Goal: Transaction & Acquisition: Purchase product/service

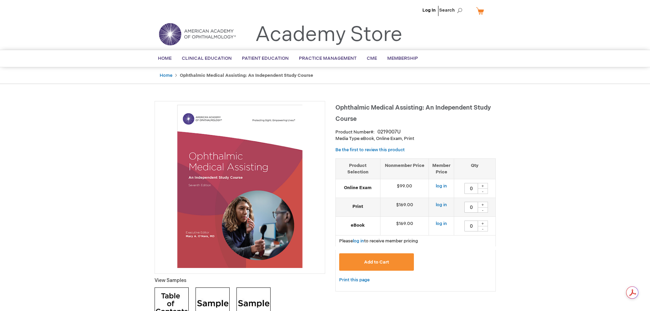
click at [485, 203] on div "+" at bounding box center [483, 205] width 10 height 6
type input "1"
click at [429, 10] on link "Log In" at bounding box center [429, 10] width 13 height 5
click at [484, 204] on div "+" at bounding box center [483, 205] width 10 height 6
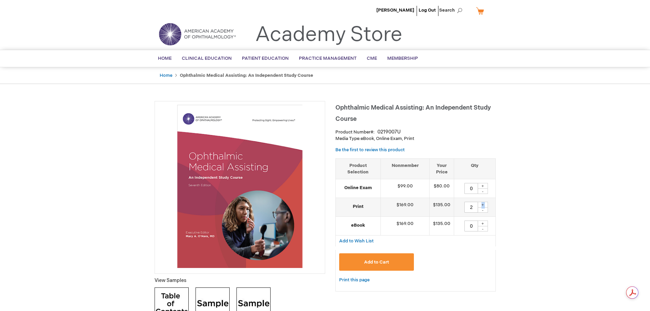
click at [484, 204] on div "+" at bounding box center [483, 205] width 10 height 6
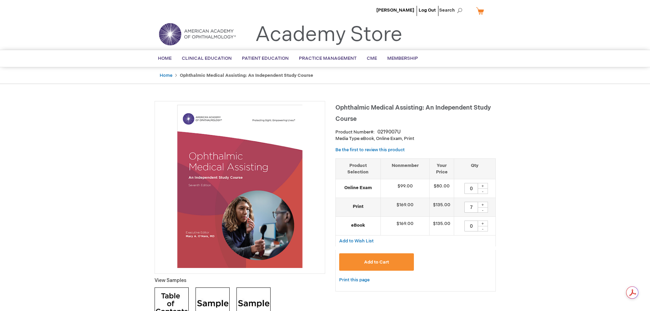
click at [484, 204] on div "+" at bounding box center [483, 205] width 10 height 6
type input "8"
click at [381, 268] on button "Add to Cart" at bounding box center [376, 261] width 75 height 17
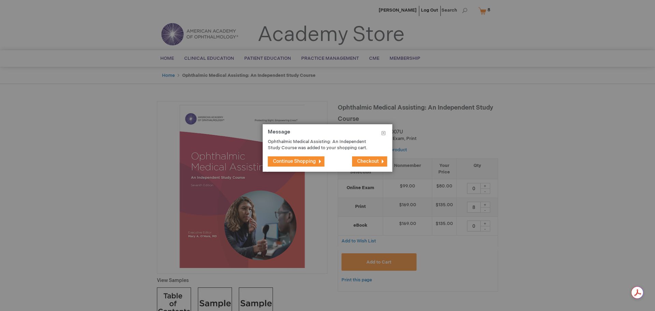
click at [295, 159] on span "Continue Shopping" at bounding box center [294, 161] width 43 height 6
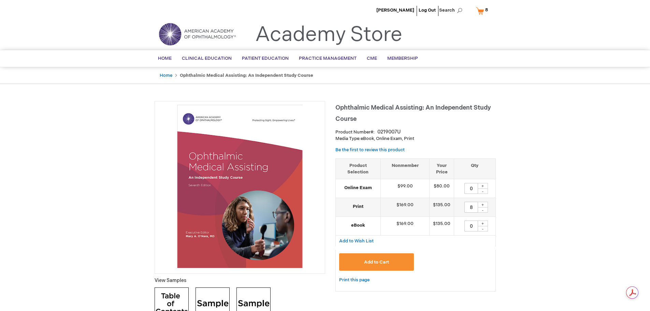
click at [476, 10] on link "My Cart 8 8 items" at bounding box center [484, 11] width 18 height 12
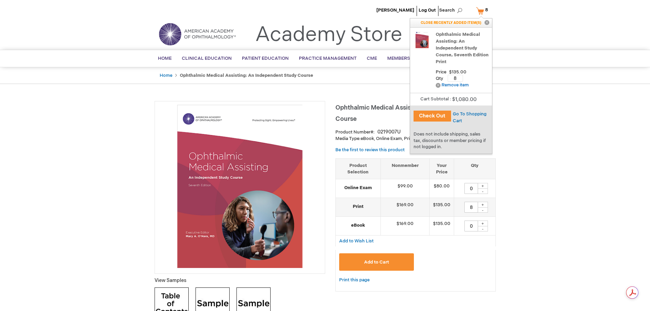
click at [434, 117] on button "Check Out" at bounding box center [433, 116] width 38 height 11
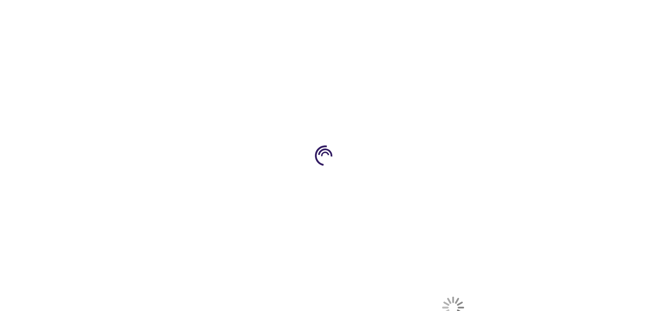
select select "US"
select select "44"
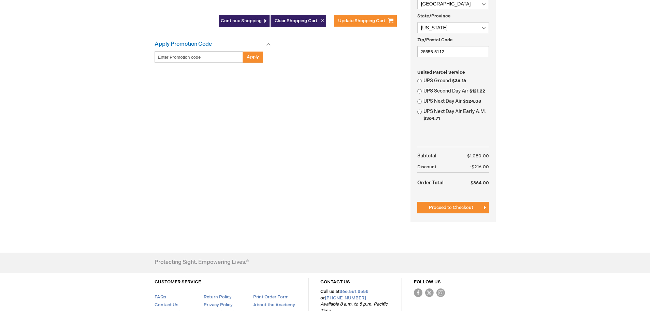
scroll to position [239, 0]
click at [420, 89] on input "UPS Second Day Air $121.22" at bounding box center [419, 91] width 4 height 4
radio input "true"
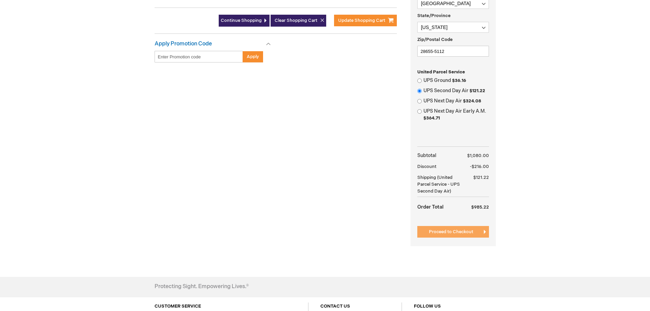
click at [457, 235] on button "Proceed to Checkout" at bounding box center [453, 232] width 72 height 12
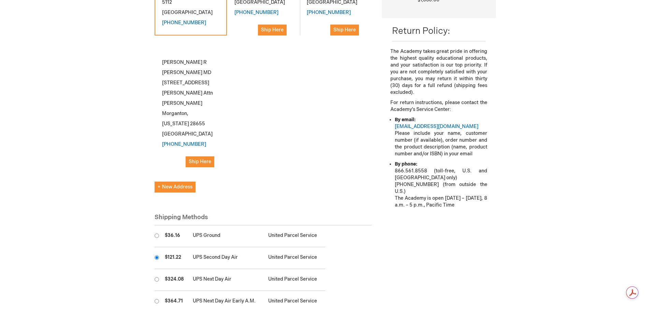
scroll to position [177, 0]
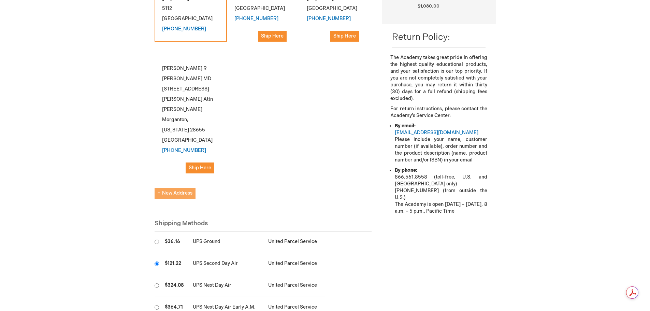
click at [169, 190] on span "New Address" at bounding box center [175, 193] width 35 height 6
select select "US"
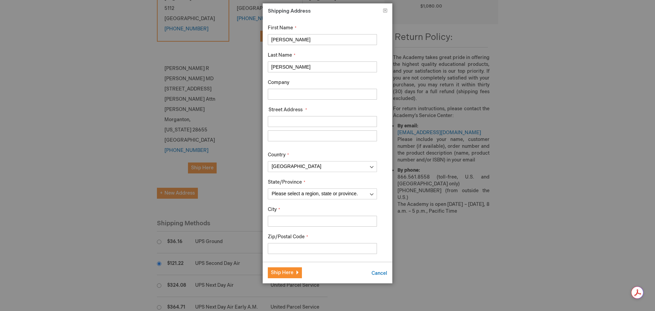
drag, startPoint x: 297, startPoint y: 42, endPoint x: 227, endPoint y: 48, distance: 69.9
type input "Amanda"
type input "Berry"
type input "Morganton Eye Physicians, PA"
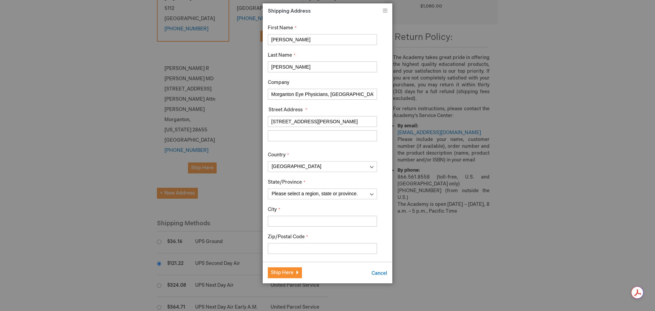
type input "335 East Parker Road"
click at [336, 193] on select "Please select a region, state or province. Alabama Alaska American Samoa Arizon…" at bounding box center [322, 193] width 109 height 11
select select "44"
click at [268, 188] on select "Please select a region, state or province. Alabama Alaska American Samoa Arizon…" at bounding box center [322, 193] width 109 height 11
click at [307, 220] on input "City" at bounding box center [322, 221] width 109 height 11
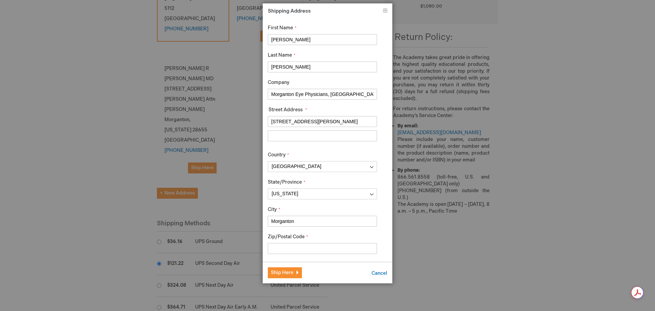
type input "Morganton"
type input "28655"
click at [293, 271] on button "Ship Here" at bounding box center [285, 272] width 34 height 11
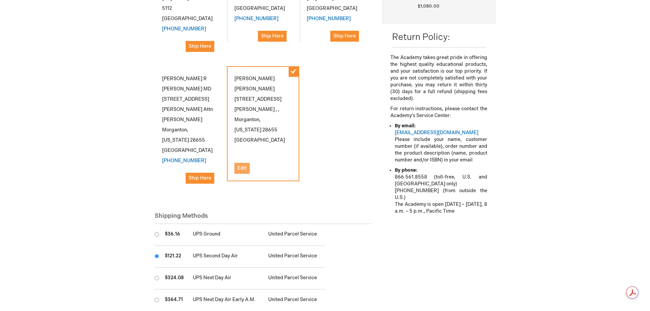
click at [242, 165] on span "Edit" at bounding box center [242, 168] width 9 height 6
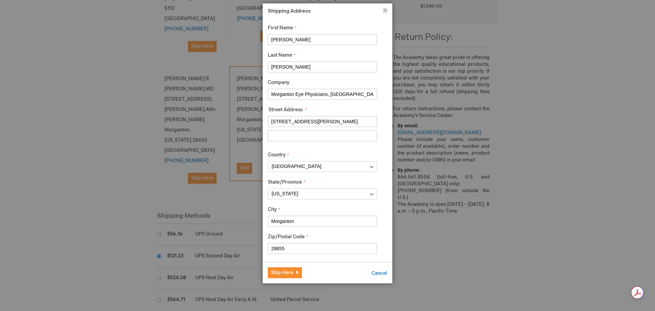
click at [386, 13] on button "Close" at bounding box center [385, 12] width 4 height 7
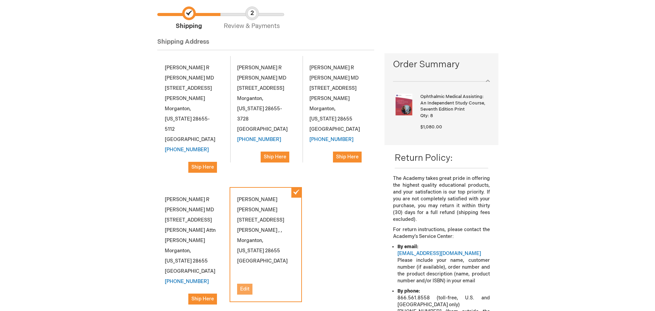
scroll to position [40, 0]
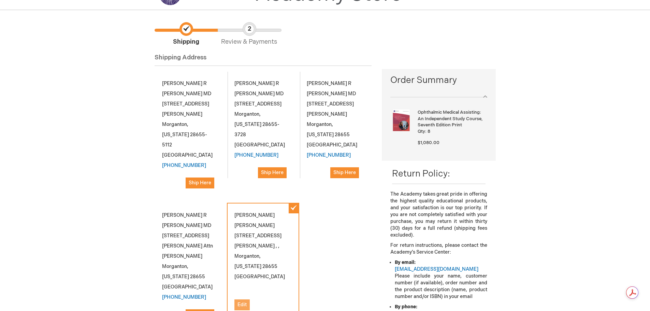
click at [246, 302] on span "Edit" at bounding box center [242, 305] width 9 height 6
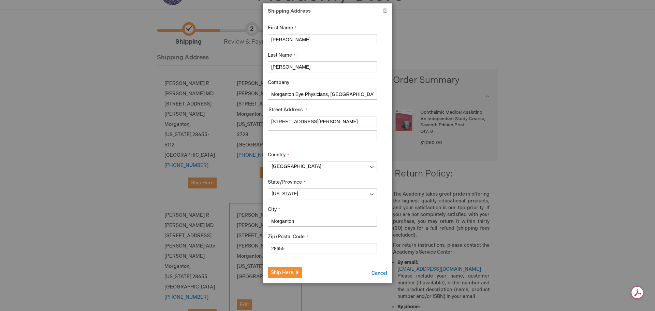
click at [286, 137] on input "Street Address: Line 2" at bounding box center [322, 135] width 109 height 11
type input "Morganton NC, 28655"
click at [282, 277] on button "Ship Here" at bounding box center [285, 272] width 34 height 11
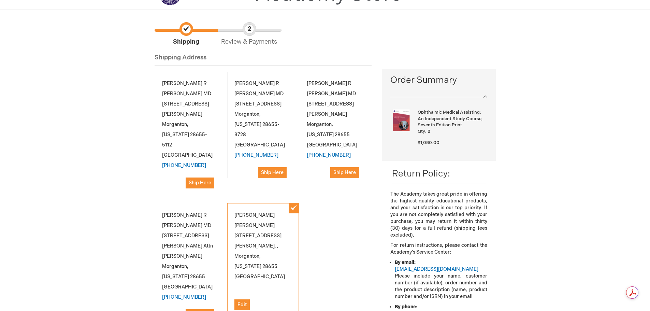
click at [182, 219] on div "Kenneth R Bonfield MD 335 East Parker Rd Attn Delores Morganton , North Carolin…" at bounding box center [191, 265] width 72 height 125
click at [170, 211] on div "Kenneth R Bonfield MD 335 East Parker Rd Attn Delores Morganton , North Carolin…" at bounding box center [191, 265] width 72 height 125
click at [207, 311] on span "Ship Here" at bounding box center [200, 315] width 23 height 6
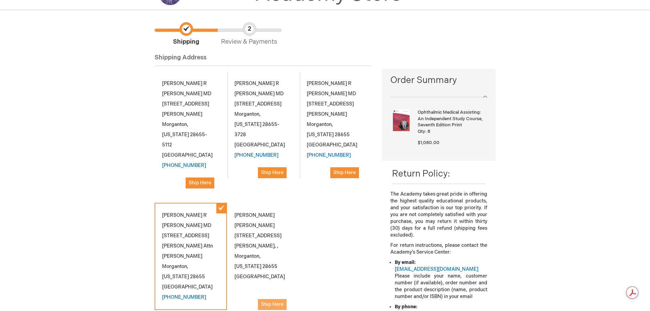
click at [276, 301] on span "Ship Here" at bounding box center [272, 304] width 23 height 6
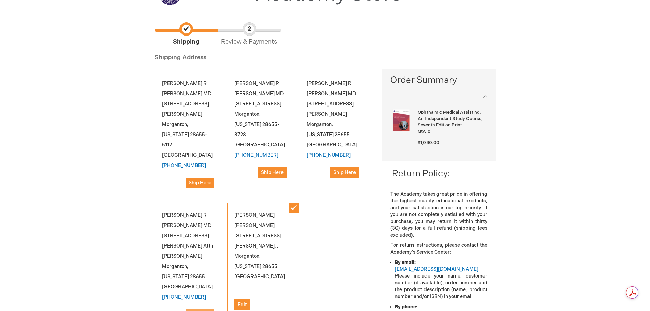
click at [196, 311] on span "Ship Here" at bounding box center [200, 315] width 23 height 6
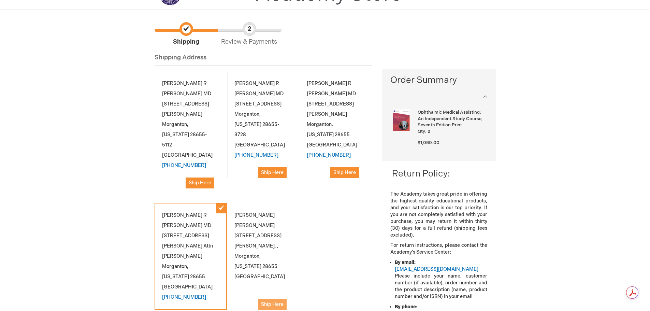
click at [278, 299] on button "Ship Here" at bounding box center [272, 304] width 29 height 11
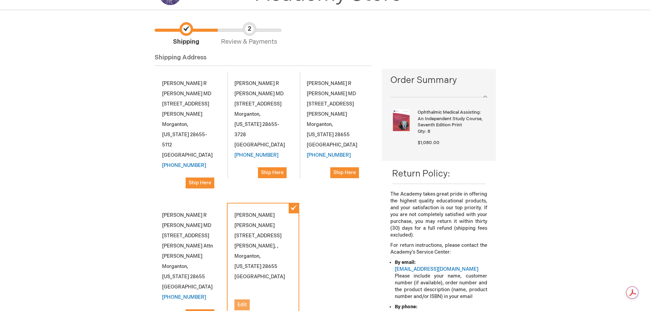
click at [241, 302] on span "Edit" at bounding box center [242, 305] width 9 height 6
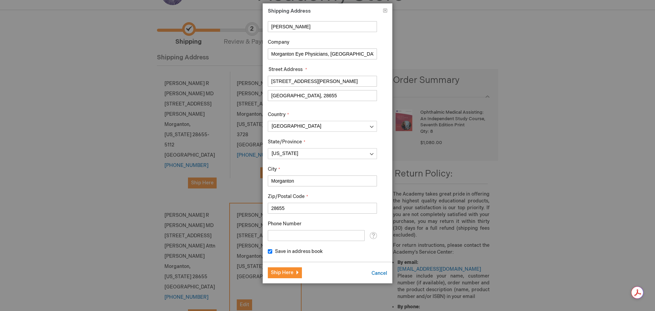
click at [287, 233] on input "Phone Number" at bounding box center [316, 235] width 97 height 11
type input "[PHONE_NUMBER]"
click at [290, 276] on button "Ship Here" at bounding box center [285, 272] width 34 height 11
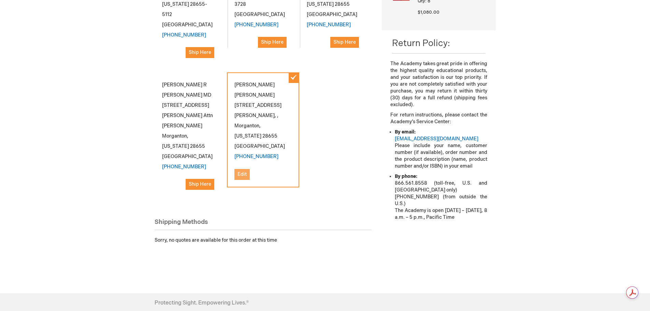
scroll to position [0, 0]
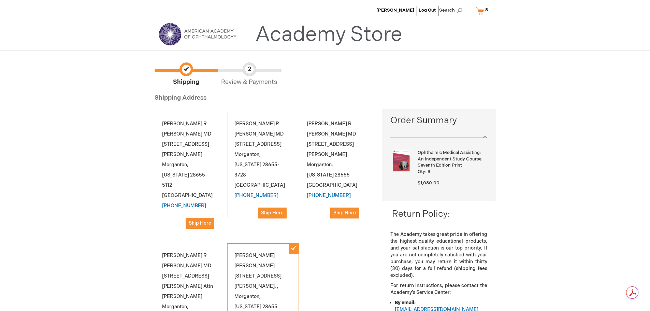
click at [246, 69] on span "Review & Payments" at bounding box center [249, 74] width 63 height 24
click at [335, 152] on div "Kenneth R Bonfield MD 335 East Parker Road Morganton , North Carolina 28655 Uni…" at bounding box center [335, 168] width 72 height 115
click at [203, 220] on span "Ship Here" at bounding box center [200, 223] width 23 height 6
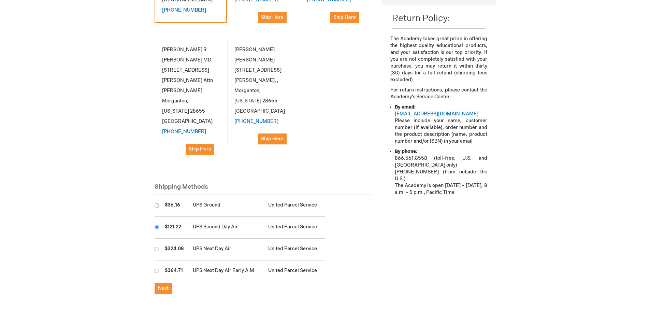
scroll to position [171, 0]
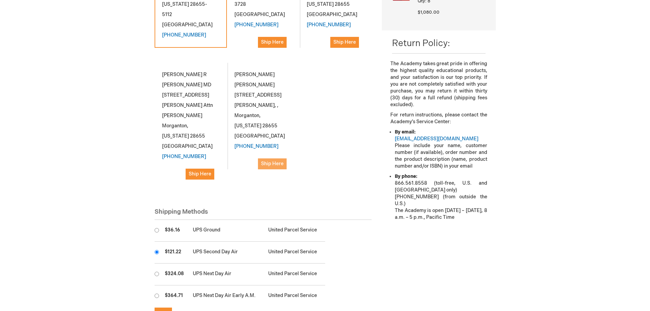
click at [275, 161] on span "Ship Here" at bounding box center [272, 164] width 23 height 6
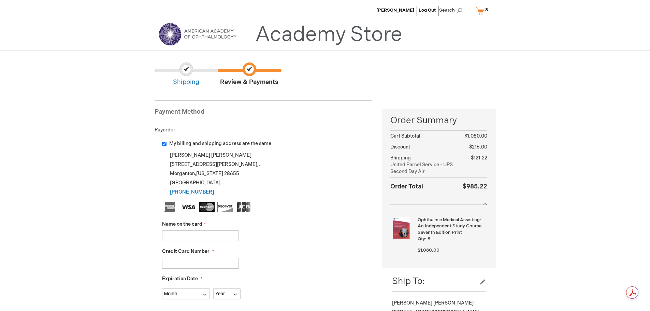
scroll to position [94, 0]
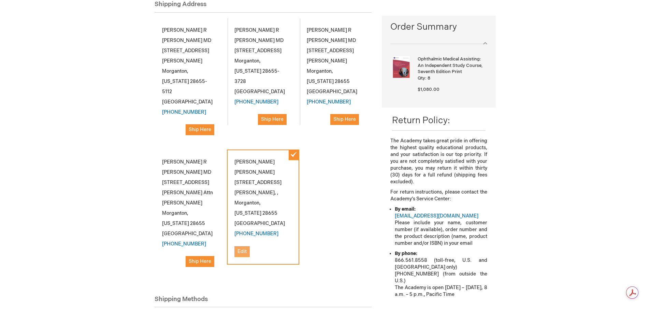
click at [246, 248] on span "Edit" at bounding box center [242, 251] width 9 height 6
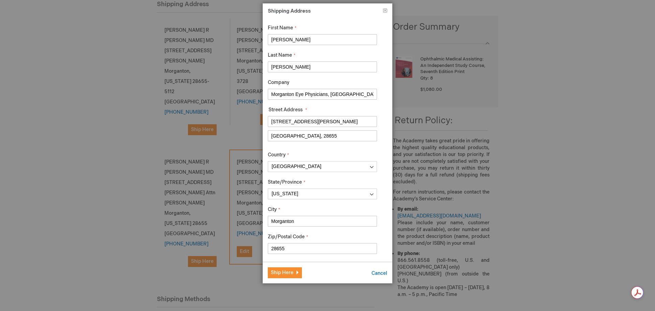
drag, startPoint x: 326, startPoint y: 136, endPoint x: 231, endPoint y: 132, distance: 95.7
click at [290, 273] on span "Ship Here" at bounding box center [282, 273] width 23 height 6
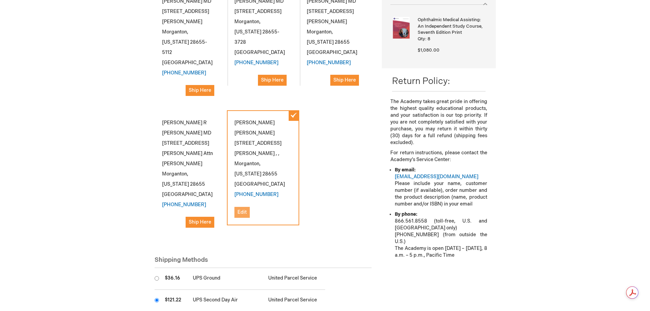
scroll to position [196, 0]
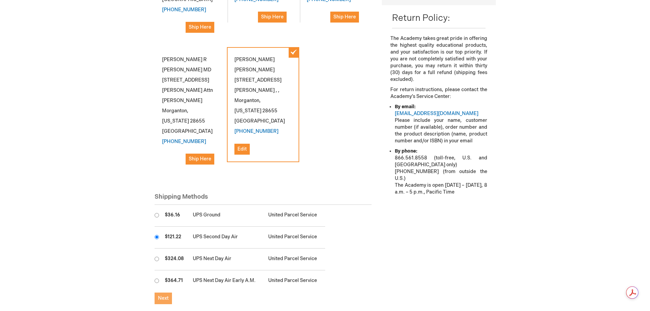
click at [163, 295] on span "Next" at bounding box center [163, 298] width 11 height 6
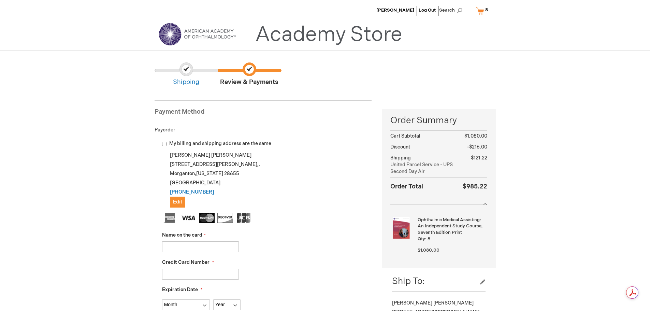
click at [163, 143] on input "My billing and shipping address are the same" at bounding box center [164, 144] width 4 height 4
checkbox input "true"
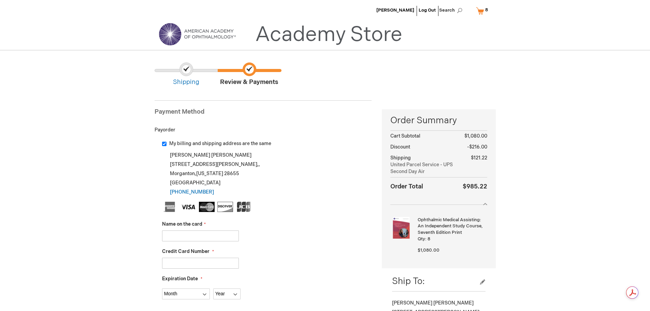
click at [196, 232] on input "Name on the card" at bounding box center [200, 235] width 77 height 11
type input "[PERSON_NAME]"
type input "5569399002254900"
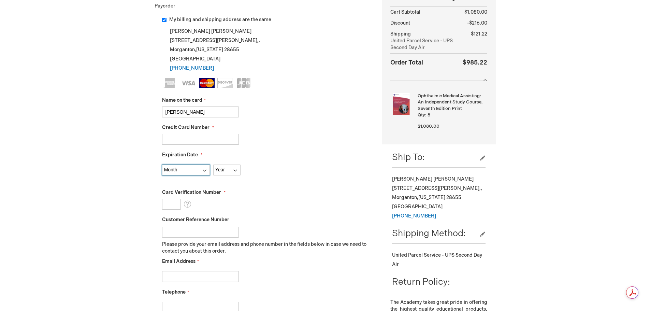
scroll to position [137, 0]
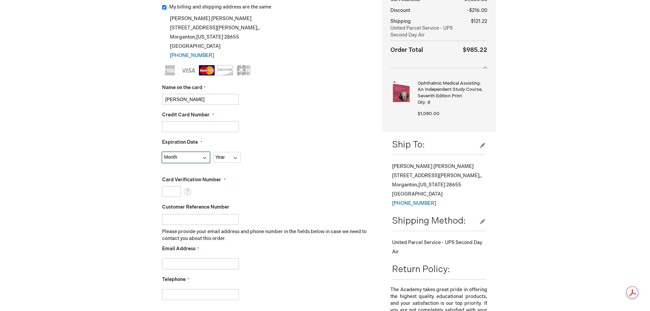
click at [200, 158] on select "Month 01 - January 02 - February 03 - March 04 - April 05 - May 06 - June 07 - …" at bounding box center [186, 157] width 48 height 11
select select "6"
click at [162, 152] on select "Month 01 - January 02 - February 03 - March 04 - April 05 - May 06 - June 07 - …" at bounding box center [186, 157] width 48 height 11
click at [237, 156] on select "Year 2025 2026 2027 2028 2029 2030 2031 2032 2033 2034 2035" at bounding box center [226, 157] width 27 height 11
select select "2026"
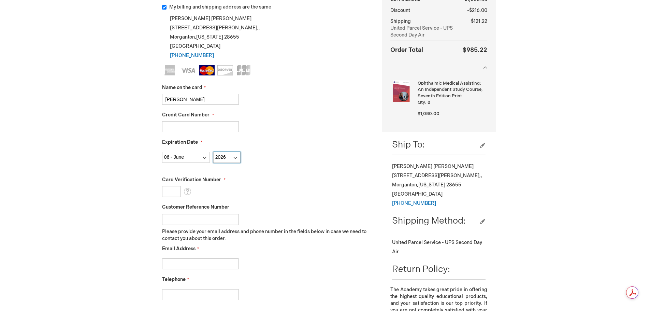
click at [213, 152] on select "Year 2025 2026 2027 2028 2029 2030 2031 2032 2033 2034 2035" at bounding box center [226, 157] width 27 height 11
click at [176, 193] on input "Card Verification Number" at bounding box center [171, 191] width 19 height 11
type input "072"
click at [173, 264] on input "Email Address" at bounding box center [200, 263] width 77 height 11
type input "aberry@morgantoneye.com"
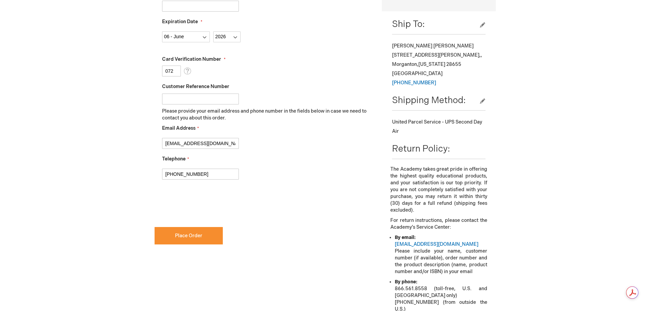
scroll to position [273, 0]
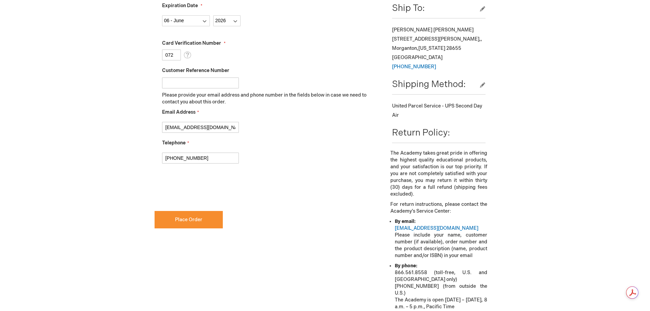
type input "[PHONE_NUMBER]"
checkbox input "true"
click at [197, 223] on button "Place Order" at bounding box center [189, 219] width 68 height 17
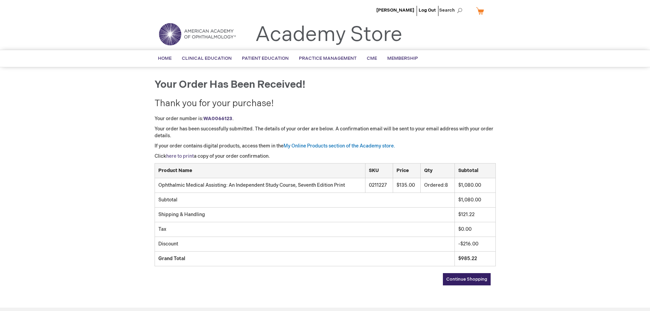
click at [182, 155] on link "here to print" at bounding box center [180, 156] width 28 height 6
